Goal: Check status: Check status

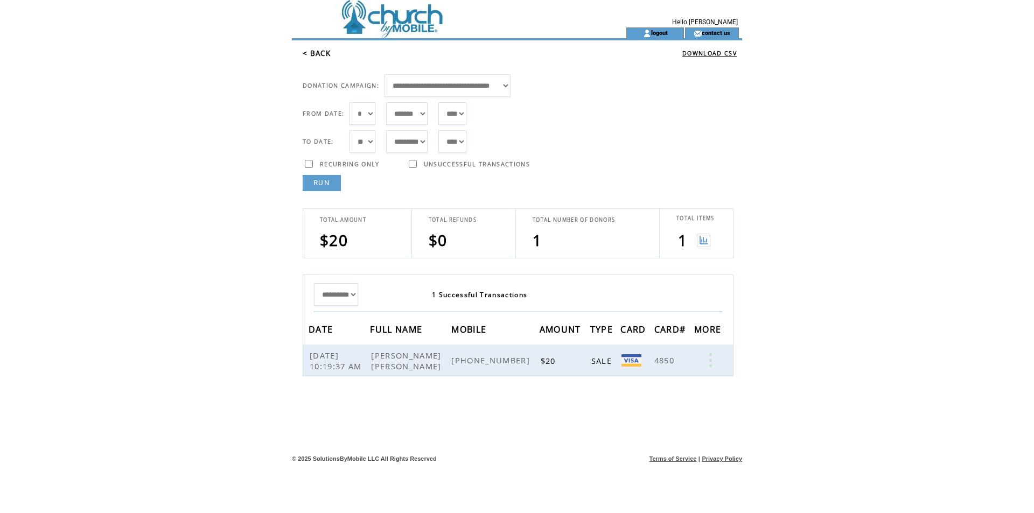
select select "***"
select select "*"
click at [326, 180] on link "RUN" at bounding box center [322, 183] width 38 height 16
drag, startPoint x: 321, startPoint y: 175, endPoint x: 496, endPoint y: 156, distance: 176.0
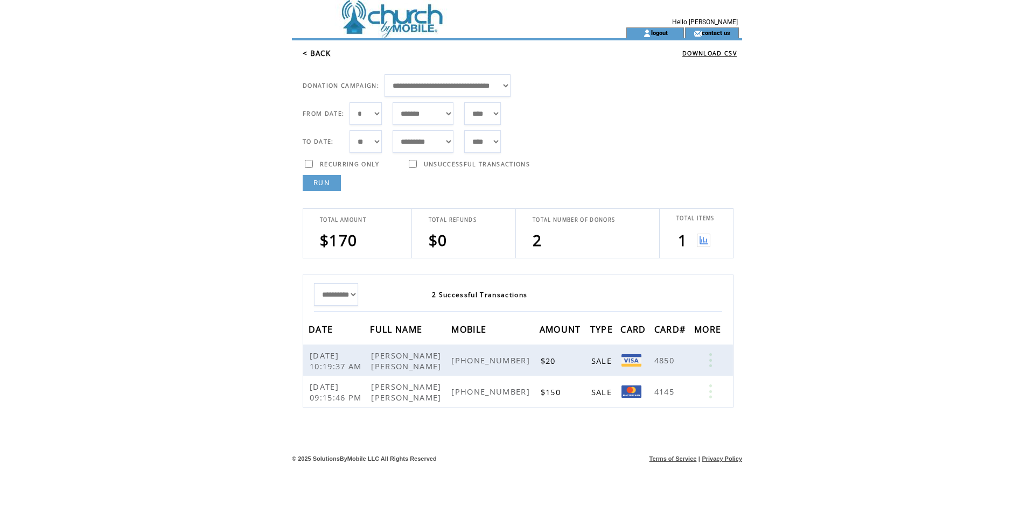
click at [323, 174] on td "FROM DATE: *** * * * * * * * * * ** ** ** ** ** ** ** ** ** ** ** ** ** ** ** *…" at bounding box center [522, 144] width 439 height 94
click at [317, 186] on link "RUN" at bounding box center [322, 183] width 38 height 16
click at [329, 182] on link "RUN" at bounding box center [322, 183] width 38 height 16
click at [333, 187] on link "RUN" at bounding box center [322, 183] width 38 height 16
click at [326, 183] on link "RUN" at bounding box center [322, 183] width 38 height 16
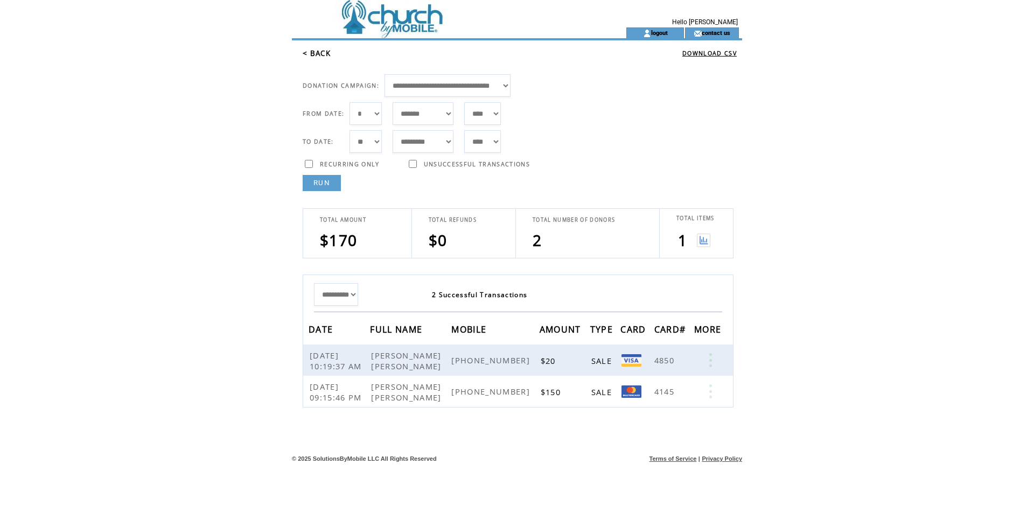
click at [320, 179] on link "RUN" at bounding box center [322, 183] width 38 height 16
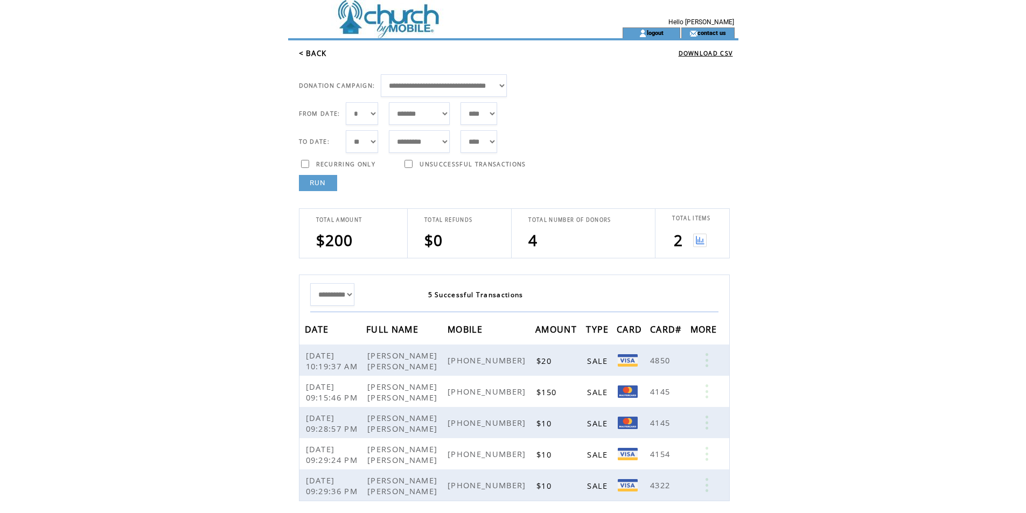
click at [313, 180] on link "RUN" at bounding box center [318, 183] width 38 height 16
click at [314, 186] on link "RUN" at bounding box center [318, 183] width 38 height 16
click at [326, 178] on link "RUN" at bounding box center [318, 183] width 38 height 16
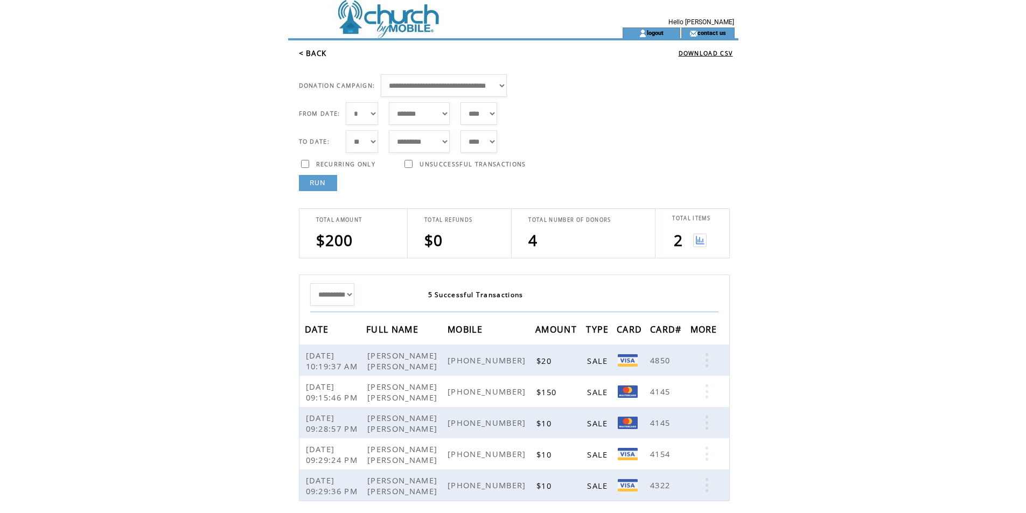
drag, startPoint x: 324, startPoint y: 182, endPoint x: 444, endPoint y: 114, distance: 137.9
click at [323, 183] on link "RUN" at bounding box center [318, 183] width 38 height 16
